Goal: Task Accomplishment & Management: Manage account settings

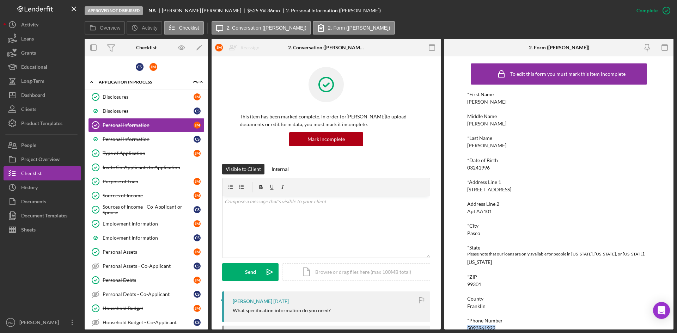
scroll to position [34, 0]
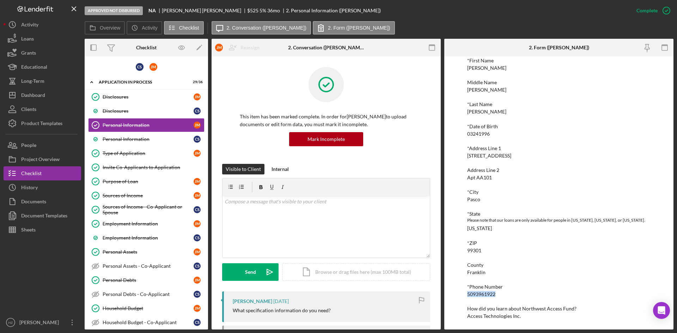
click at [22, 94] on div "Dashboard" at bounding box center [33, 96] width 24 height 16
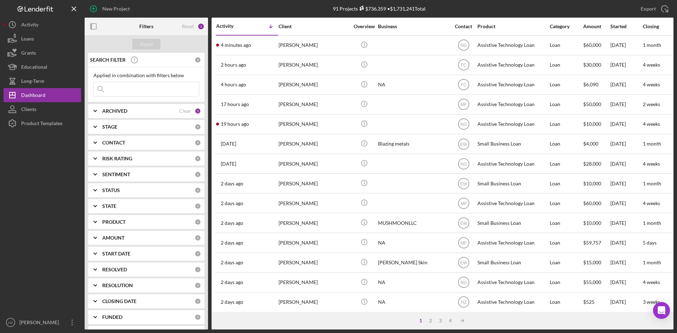
click at [298, 299] on div "[PERSON_NAME]" at bounding box center [313, 302] width 70 height 19
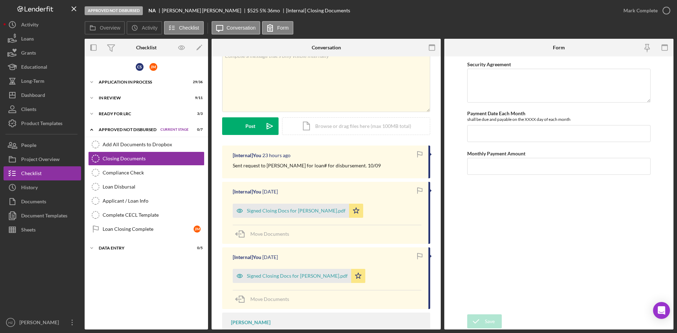
scroll to position [35, 0]
click at [275, 209] on div "Signed Cloing Docs for [PERSON_NAME].pdf" at bounding box center [296, 211] width 99 height 6
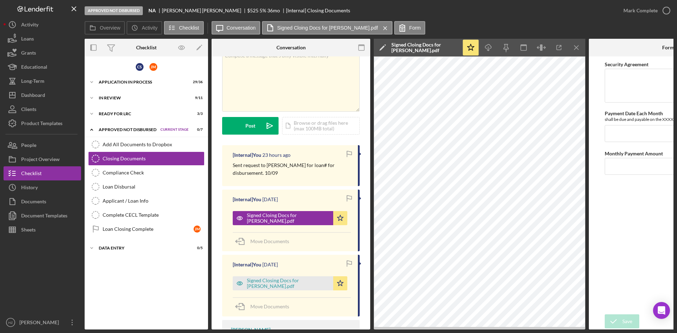
click at [407, 47] on div "Signed Cloing Docs for [PERSON_NAME].pdf" at bounding box center [424, 47] width 67 height 11
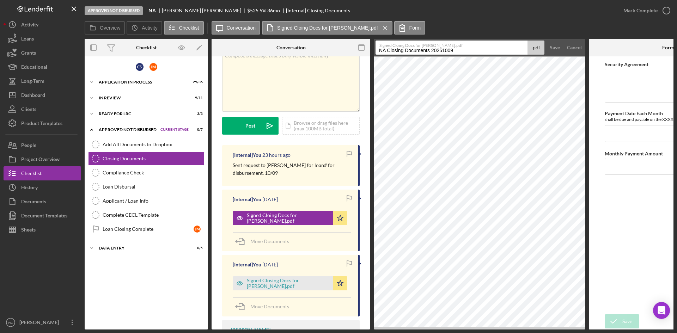
click at [568, 47] on div "Cancel" at bounding box center [574, 48] width 15 height 14
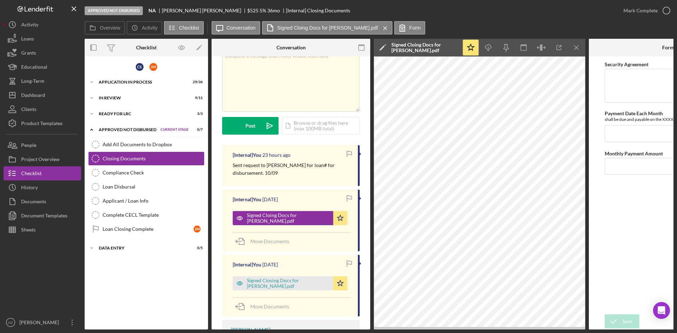
click at [467, 10] on div "Approved Not Disbursed NA [PERSON_NAME] $525 5 % 36 mo [Internal] Closing Docum…" at bounding box center [350, 10] width 531 height 21
click at [578, 48] on icon "Icon/Menu Close" at bounding box center [576, 48] width 16 height 16
